Goal: Find specific page/section: Find specific page/section

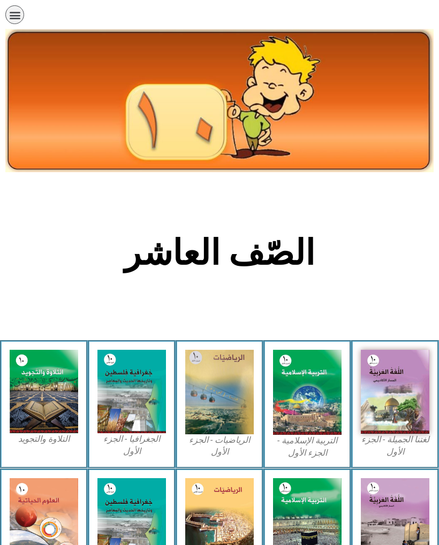
click at [310, 403] on img at bounding box center [307, 392] width 68 height 85
click at [289, 391] on img at bounding box center [307, 392] width 68 height 85
click at [299, 417] on img at bounding box center [307, 392] width 68 height 85
click at [303, 422] on img at bounding box center [307, 392] width 68 height 85
click at [317, 403] on img at bounding box center [307, 392] width 68 height 85
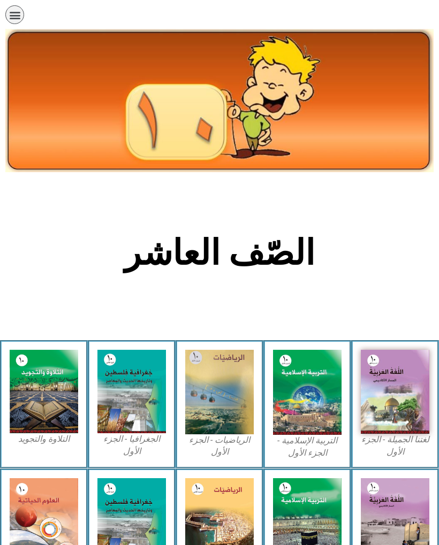
click at [290, 403] on img at bounding box center [307, 392] width 68 height 85
click at [311, 413] on img at bounding box center [307, 392] width 68 height 85
click at [302, 458] on figcaption "التربية الإسلامية - الجزء الأول" at bounding box center [307, 447] width 68 height 24
click at [310, 453] on figcaption "التربية الإسلامية - الجزء الأول" at bounding box center [307, 447] width 68 height 24
click at [309, 455] on figcaption "التربية الإسلامية - الجزء الأول" at bounding box center [307, 447] width 68 height 24
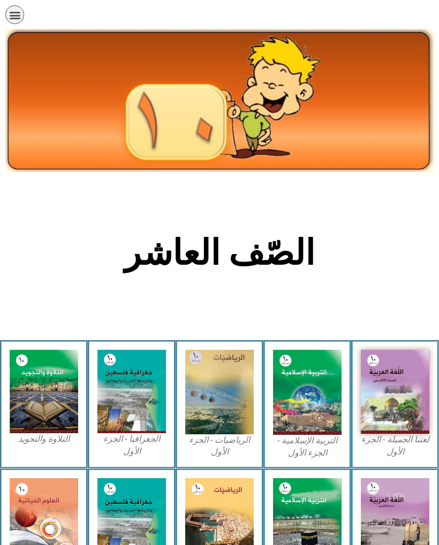
click at [312, 450] on figcaption "التربية الإسلامية - الجزء الأول" at bounding box center [307, 447] width 68 height 24
click at [310, 445] on figcaption "التربية الإسلامية - الجزء الأول" at bounding box center [307, 447] width 68 height 24
click at [309, 452] on figcaption "التربية الإسلامية - الجزء الأول" at bounding box center [307, 447] width 68 height 24
click at [307, 443] on figcaption "التربية الإسلامية - الجزء الأول" at bounding box center [307, 447] width 68 height 24
click at [304, 406] on img at bounding box center [307, 392] width 68 height 85
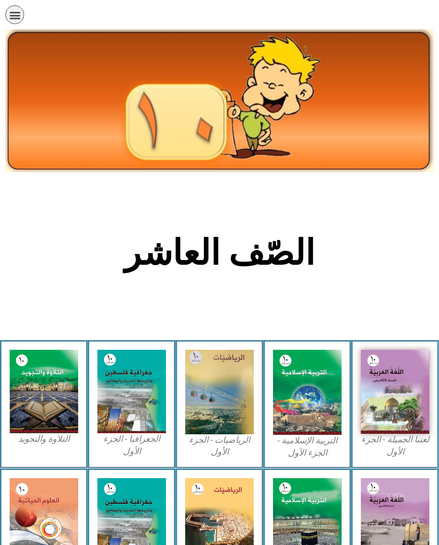
click at [307, 409] on img at bounding box center [307, 392] width 68 height 85
click at [301, 417] on img at bounding box center [307, 392] width 68 height 85
click at [305, 431] on img at bounding box center [307, 392] width 68 height 85
click at [306, 405] on img at bounding box center [307, 392] width 68 height 85
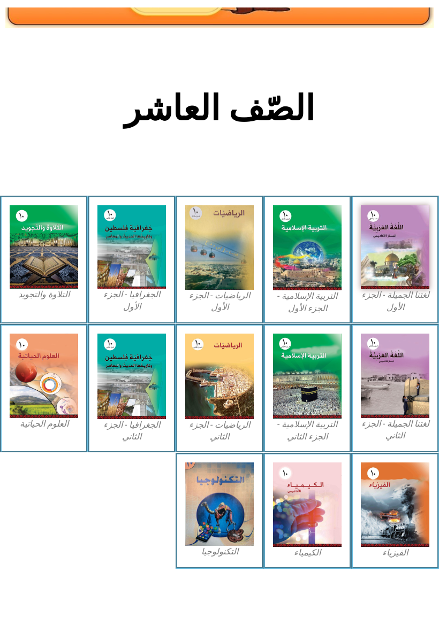
scroll to position [139, 0]
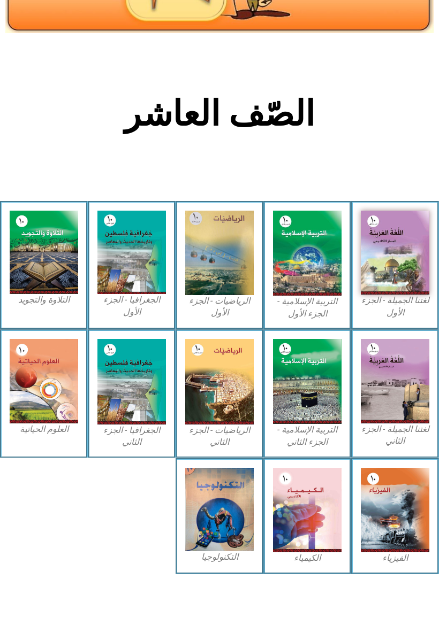
click at [303, 390] on img at bounding box center [307, 381] width 68 height 85
click at [312, 382] on img at bounding box center [307, 381] width 68 height 85
click at [299, 273] on img at bounding box center [307, 253] width 68 height 85
click at [304, 262] on img at bounding box center [307, 253] width 68 height 85
click at [319, 229] on img at bounding box center [307, 253] width 68 height 85
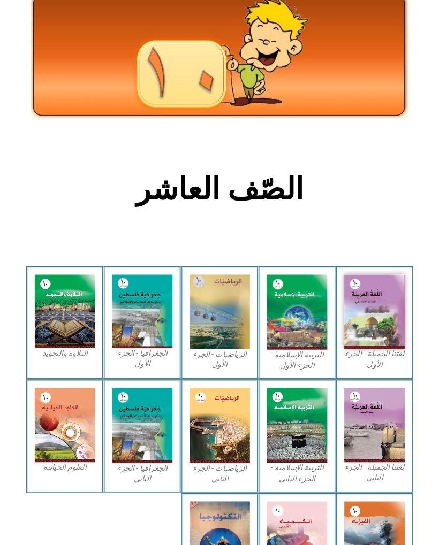
scroll to position [0, 0]
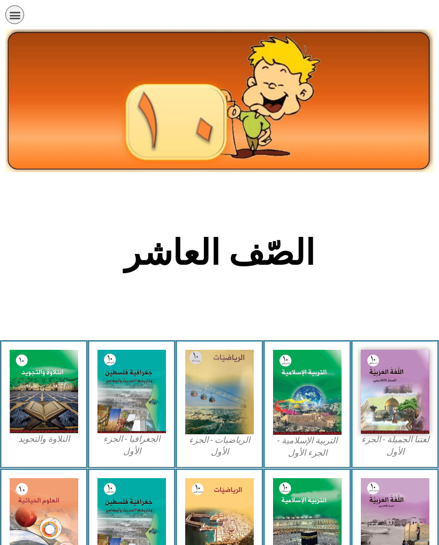
click at [321, 403] on img at bounding box center [307, 392] width 68 height 85
click at [309, 406] on img at bounding box center [307, 392] width 68 height 85
click at [311, 394] on img at bounding box center [307, 392] width 68 height 85
click at [326, 387] on img at bounding box center [307, 392] width 68 height 85
click at [321, 405] on img at bounding box center [307, 392] width 68 height 85
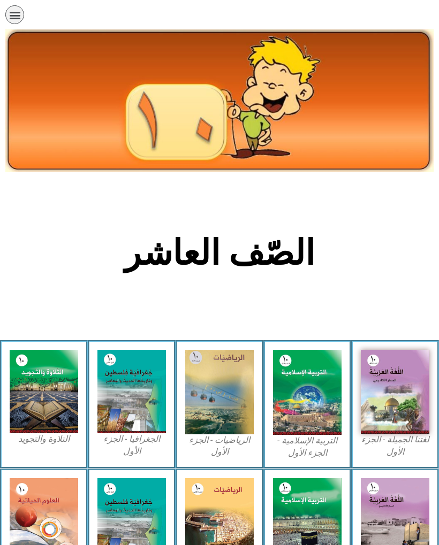
click at [330, 397] on img at bounding box center [307, 392] width 68 height 85
click at [308, 396] on img at bounding box center [307, 392] width 68 height 85
click at [314, 397] on img at bounding box center [307, 392] width 68 height 85
click at [322, 404] on img at bounding box center [307, 392] width 68 height 85
click at [308, 395] on img at bounding box center [307, 392] width 68 height 85
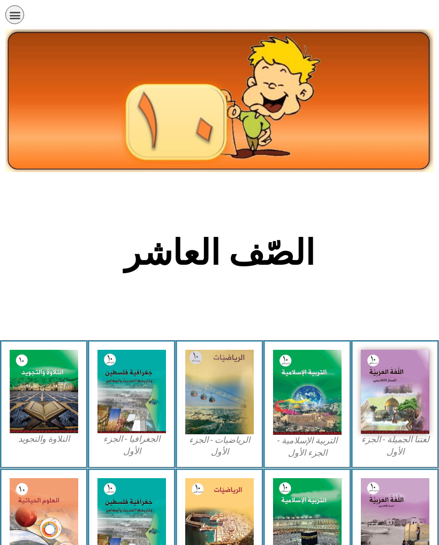
click at [310, 393] on img at bounding box center [307, 392] width 68 height 85
click at [318, 406] on img at bounding box center [307, 392] width 68 height 85
click at [321, 398] on img at bounding box center [307, 392] width 68 height 85
click at [319, 401] on img at bounding box center [307, 392] width 68 height 85
click at [314, 401] on img at bounding box center [307, 392] width 68 height 85
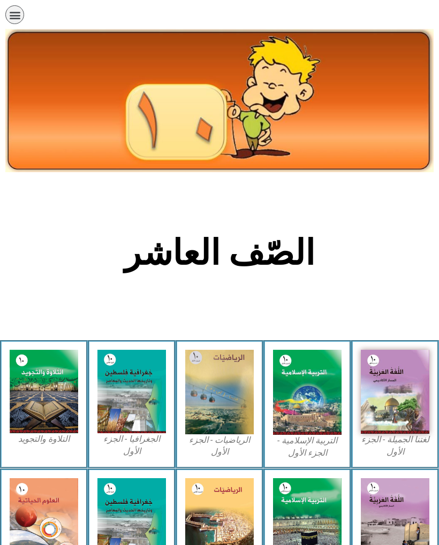
click at [322, 399] on img at bounding box center [307, 392] width 68 height 85
click at [316, 396] on img at bounding box center [307, 392] width 68 height 85
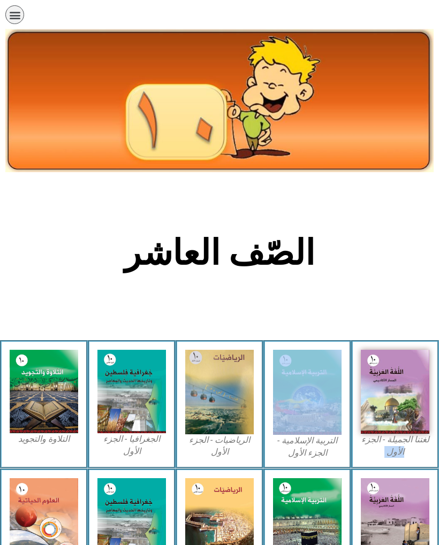
click at [317, 401] on img at bounding box center [307, 392] width 68 height 85
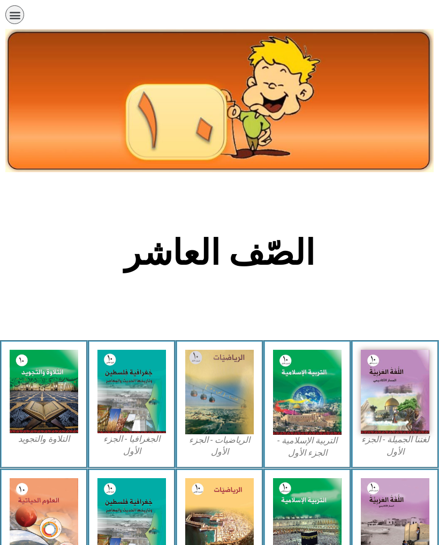
click at [296, 399] on img at bounding box center [307, 392] width 68 height 85
click at [299, 399] on img at bounding box center [307, 392] width 68 height 85
click at [312, 390] on img at bounding box center [307, 392] width 68 height 85
click at [314, 385] on img at bounding box center [307, 392] width 68 height 85
click at [312, 396] on img at bounding box center [307, 392] width 68 height 85
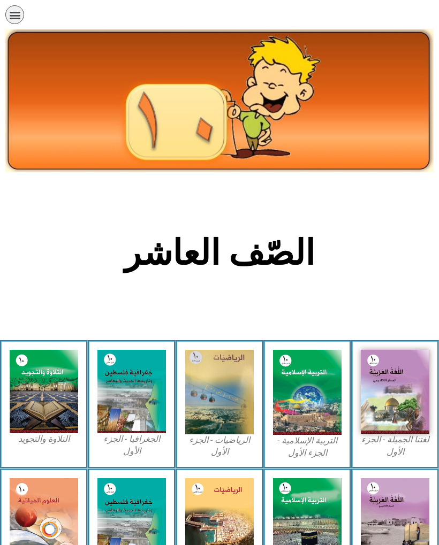
click at [309, 398] on img at bounding box center [307, 392] width 68 height 85
click at [306, 399] on img at bounding box center [307, 392] width 68 height 85
click at [312, 397] on img at bounding box center [307, 392] width 68 height 85
click at [304, 407] on img at bounding box center [307, 392] width 68 height 85
click at [313, 400] on img at bounding box center [307, 392] width 68 height 85
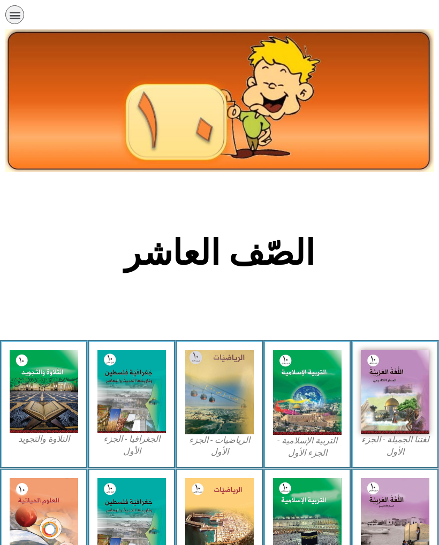
click at [320, 391] on img at bounding box center [307, 392] width 68 height 85
click at [318, 393] on img at bounding box center [307, 392] width 68 height 85
click at [311, 395] on img at bounding box center [307, 392] width 68 height 85
click at [304, 399] on img at bounding box center [307, 392] width 68 height 85
click at [306, 402] on img at bounding box center [307, 392] width 68 height 85
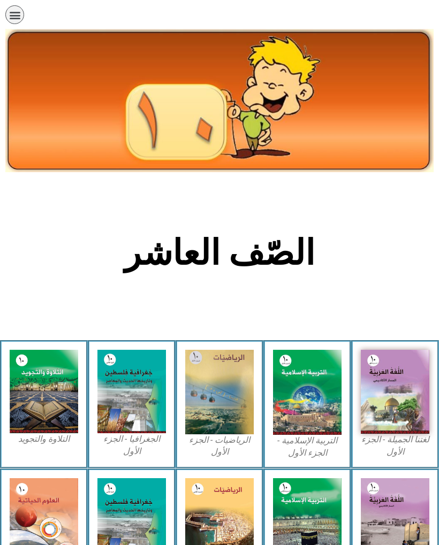
click at [302, 401] on img at bounding box center [307, 392] width 68 height 85
click at [301, 403] on img at bounding box center [307, 392] width 68 height 85
click at [300, 397] on img at bounding box center [307, 392] width 68 height 85
click at [294, 396] on img at bounding box center [307, 392] width 68 height 85
click at [295, 392] on img at bounding box center [307, 392] width 68 height 85
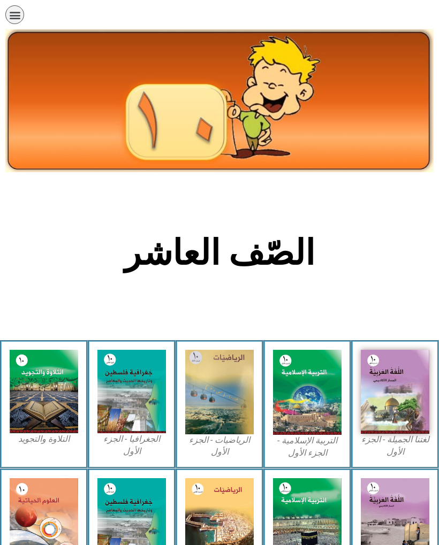
click at [305, 382] on img at bounding box center [307, 392] width 68 height 85
click at [332, 414] on img at bounding box center [307, 392] width 68 height 85
click at [334, 418] on img at bounding box center [307, 392] width 68 height 85
click at [292, 418] on img at bounding box center [307, 392] width 68 height 85
click at [312, 404] on img at bounding box center [307, 392] width 68 height 85
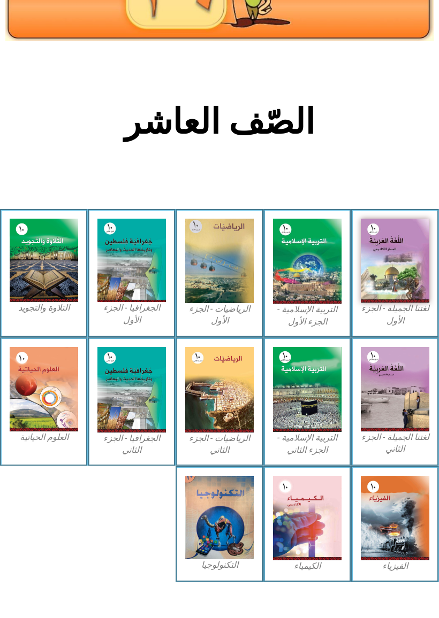
scroll to position [129, 0]
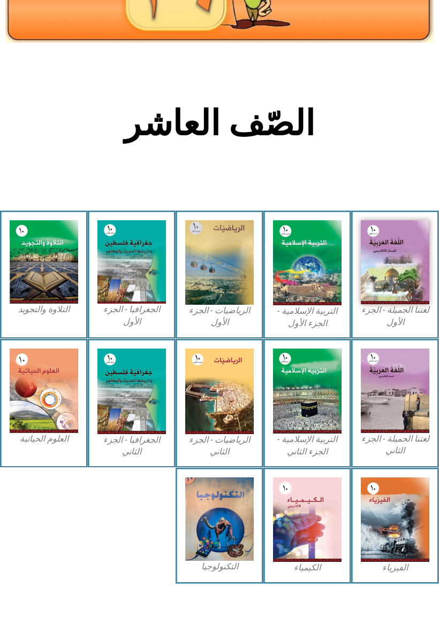
click at [313, 268] on img at bounding box center [307, 262] width 68 height 85
click at [322, 271] on img at bounding box center [307, 262] width 68 height 85
click at [316, 285] on img at bounding box center [307, 262] width 68 height 85
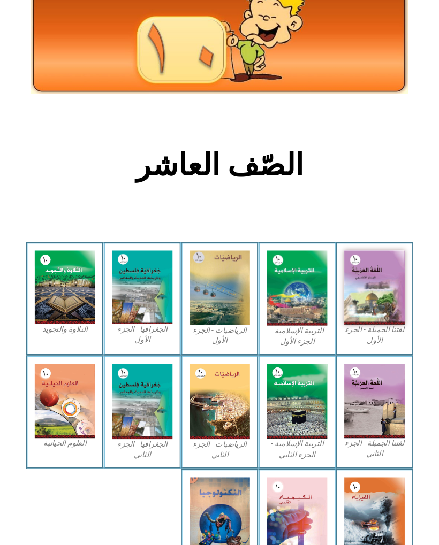
scroll to position [0, 0]
